Goal: Task Accomplishment & Management: Manage account settings

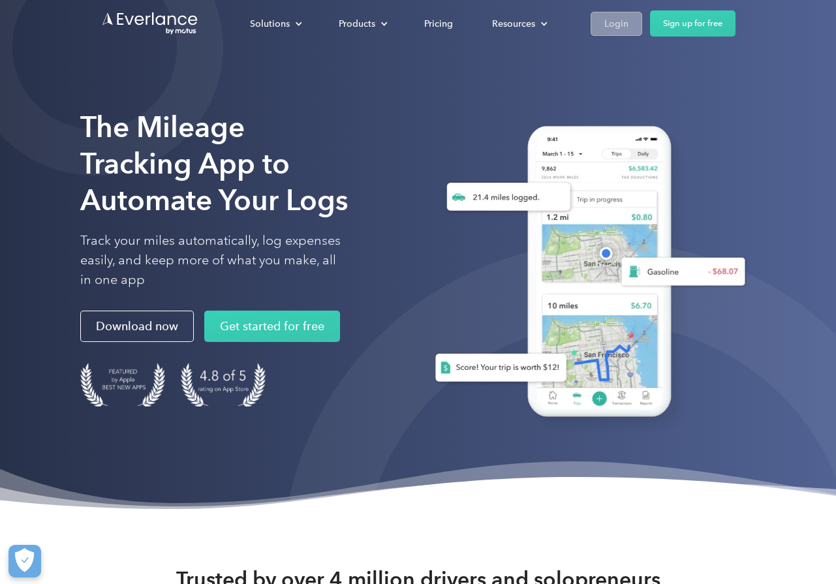
click at [614, 18] on div "Login" at bounding box center [616, 24] width 24 height 16
